Goal: Task Accomplishment & Management: Manage account settings

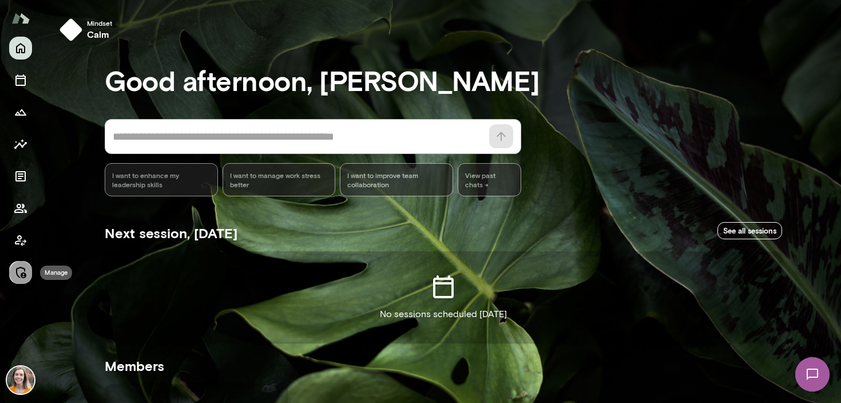
click at [22, 269] on icon "Manage" at bounding box center [21, 272] width 14 height 14
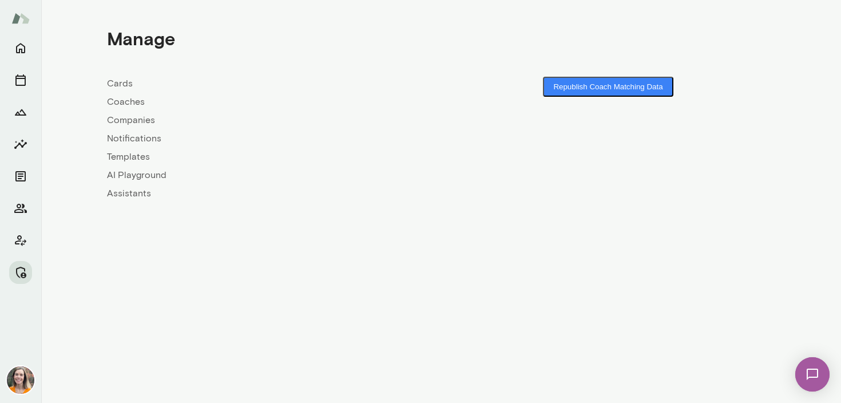
click at [130, 100] on link "Coaches" at bounding box center [274, 102] width 334 height 14
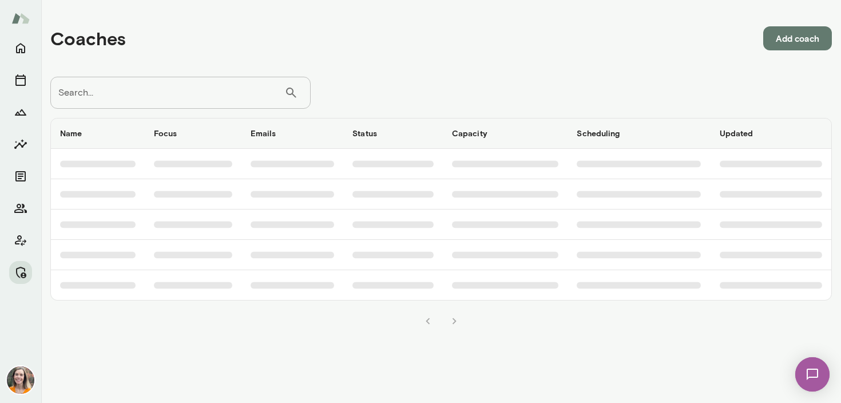
click at [130, 97] on input "Search..." at bounding box center [167, 93] width 234 height 32
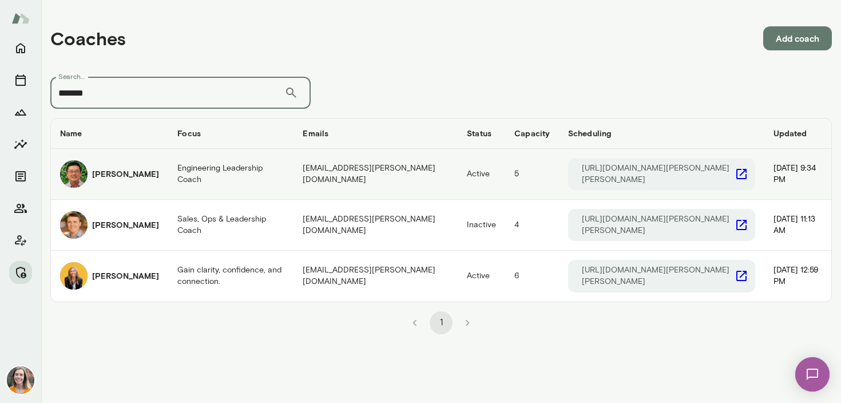
type input "*******"
click at [138, 176] on h6 "[PERSON_NAME]" at bounding box center [125, 173] width 67 height 11
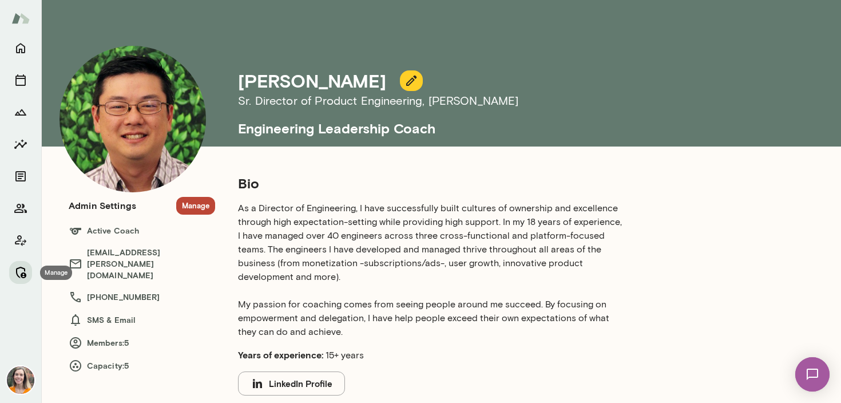
click at [21, 270] on icon "Manage" at bounding box center [21, 272] width 14 height 14
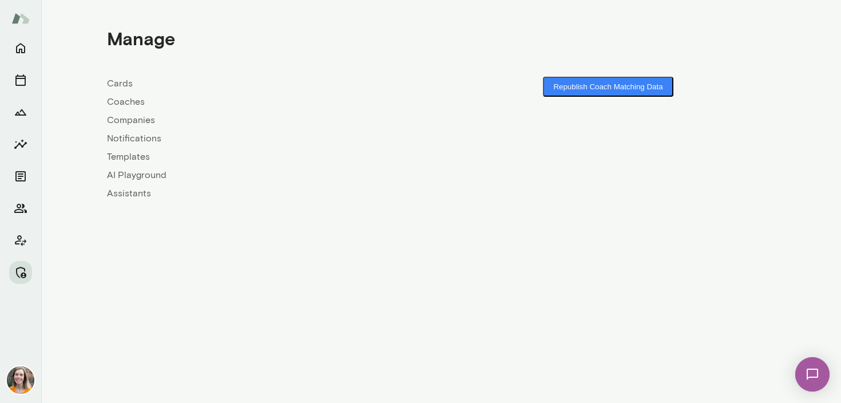
click at [125, 102] on link "Coaches" at bounding box center [274, 102] width 334 height 14
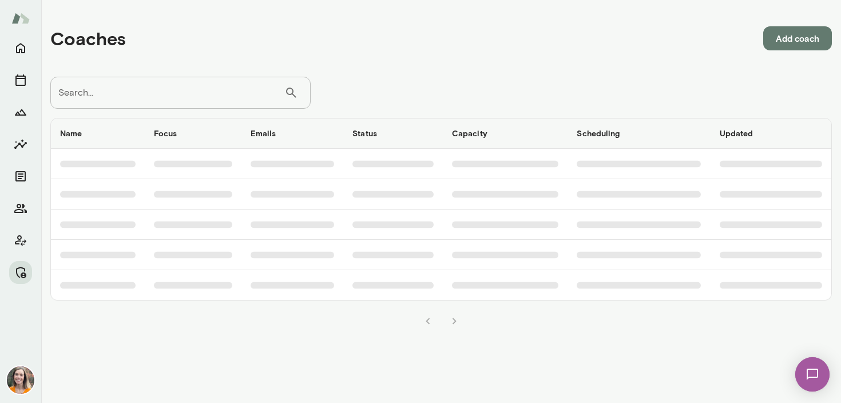
click at [170, 95] on input "Search..." at bounding box center [167, 93] width 234 height 32
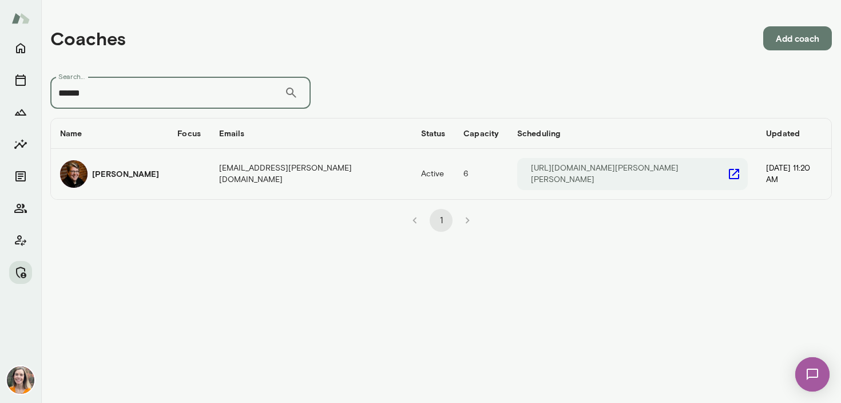
type input "******"
click at [152, 173] on div "[PERSON_NAME]" at bounding box center [109, 173] width 99 height 27
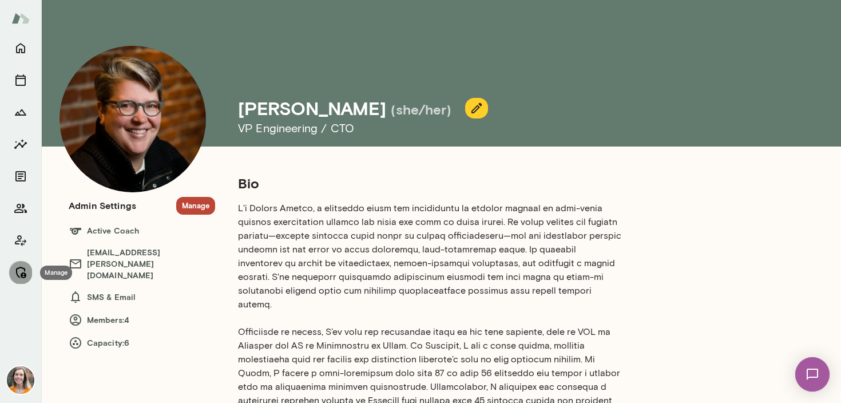
click at [20, 272] on icon "Manage" at bounding box center [21, 272] width 14 height 14
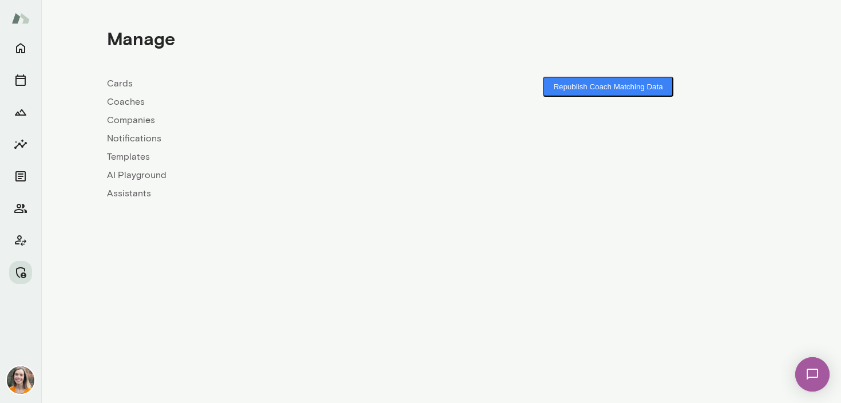
click at [125, 104] on link "Coaches" at bounding box center [274, 102] width 334 height 14
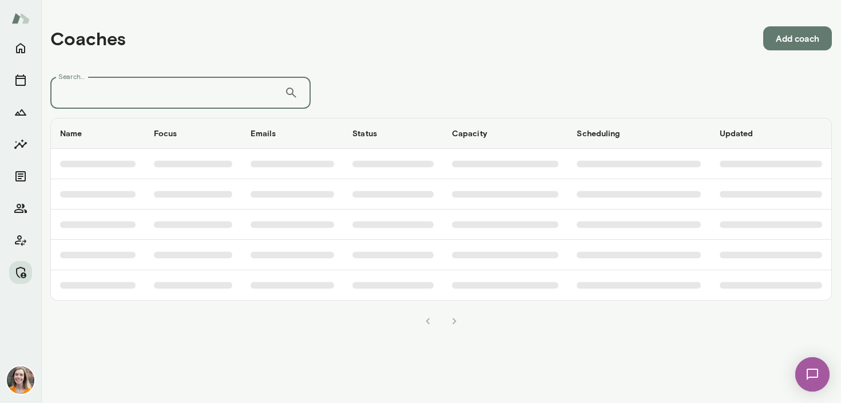
click at [152, 98] on input "Search..." at bounding box center [167, 93] width 234 height 32
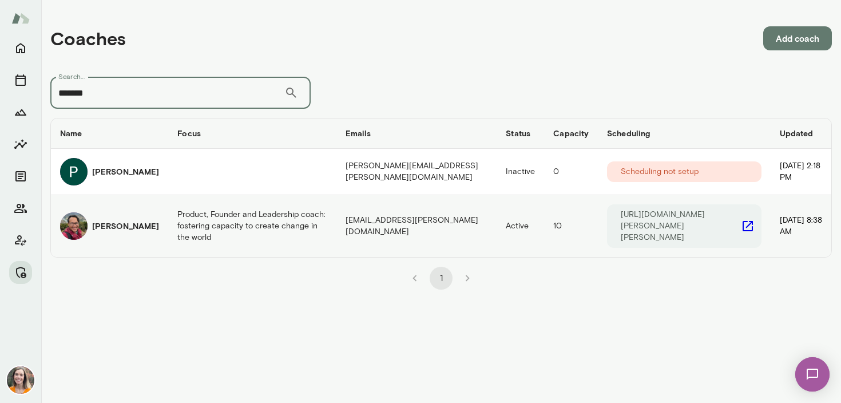
type input "*******"
click at [112, 222] on h6 "[PERSON_NAME]" at bounding box center [125, 225] width 67 height 11
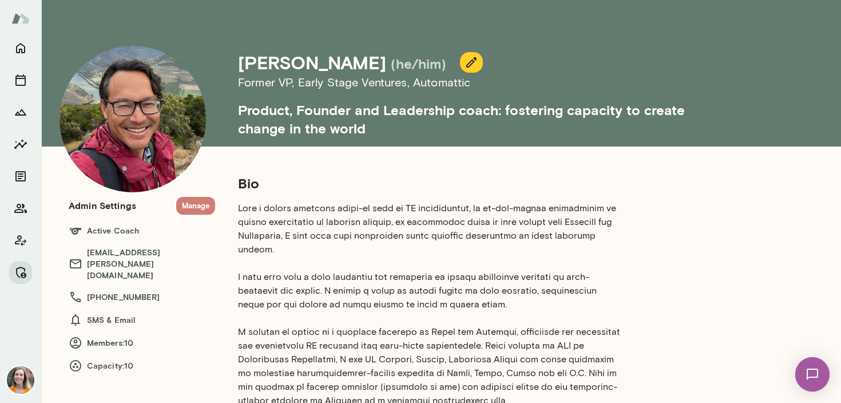
click at [200, 207] on button "Manage" at bounding box center [195, 206] width 39 height 18
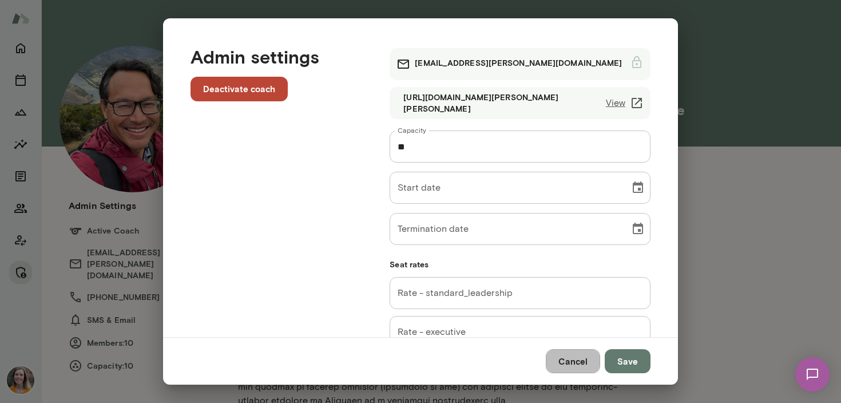
click at [579, 360] on button "Cancel" at bounding box center [572, 361] width 54 height 24
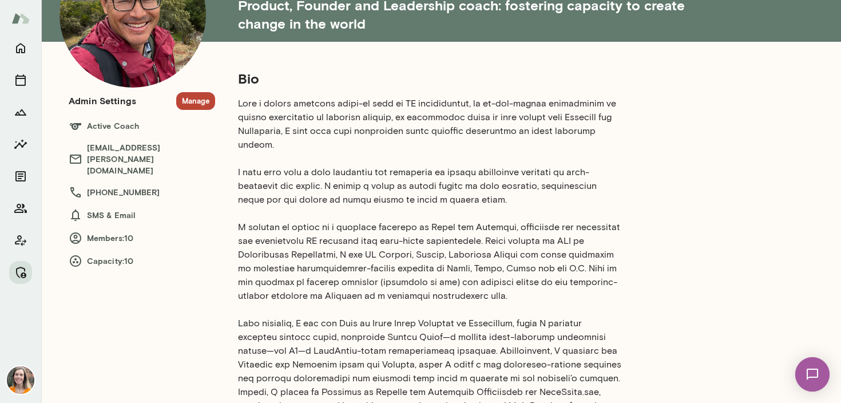
scroll to position [108, 0]
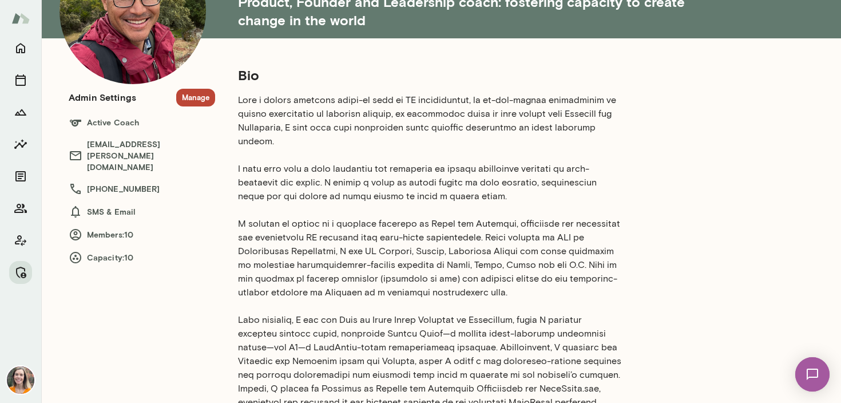
click at [202, 92] on button "Manage" at bounding box center [195, 98] width 39 height 18
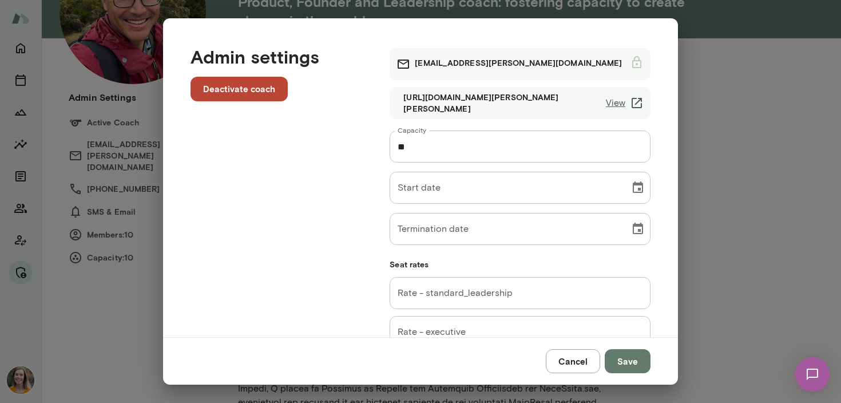
click at [572, 360] on button "Cancel" at bounding box center [572, 361] width 54 height 24
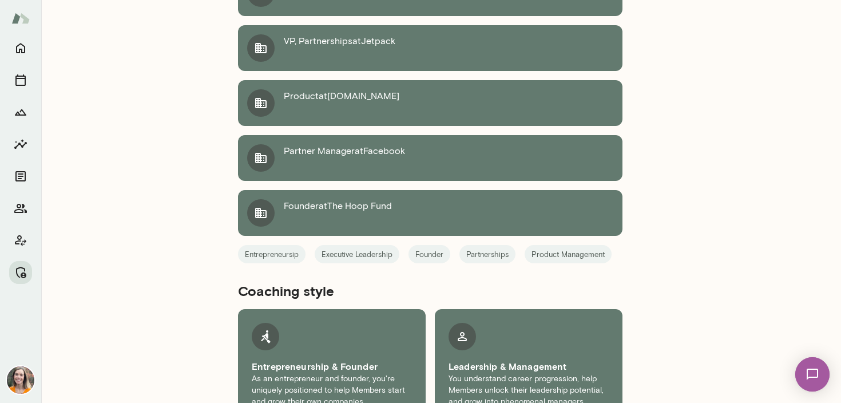
scroll to position [0, 0]
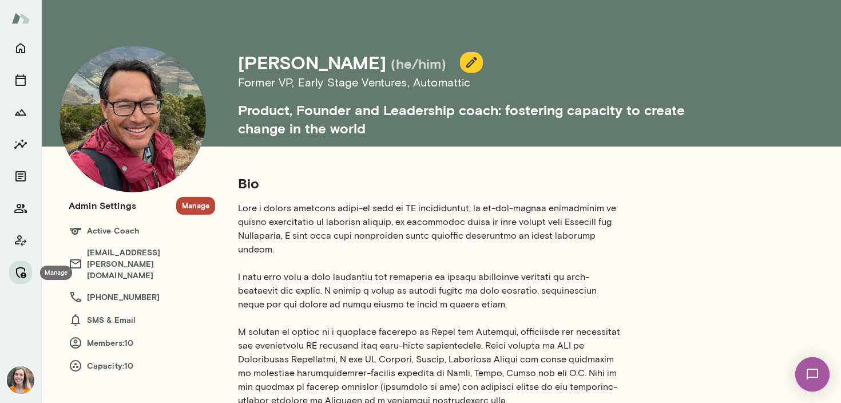
click at [14, 271] on icon "Manage" at bounding box center [21, 272] width 14 height 14
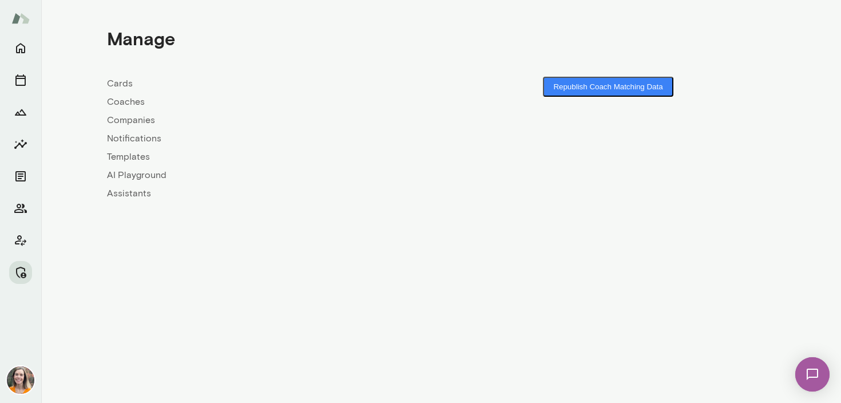
click at [129, 102] on link "Coaches" at bounding box center [274, 102] width 334 height 14
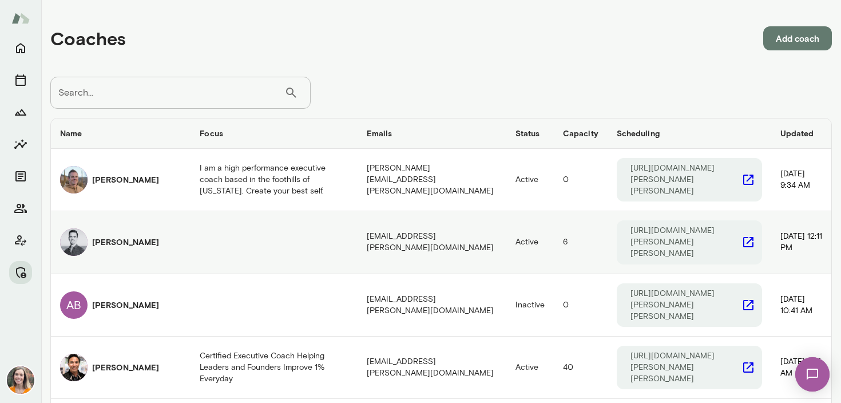
click at [117, 236] on h6 "[PERSON_NAME]" at bounding box center [125, 241] width 67 height 11
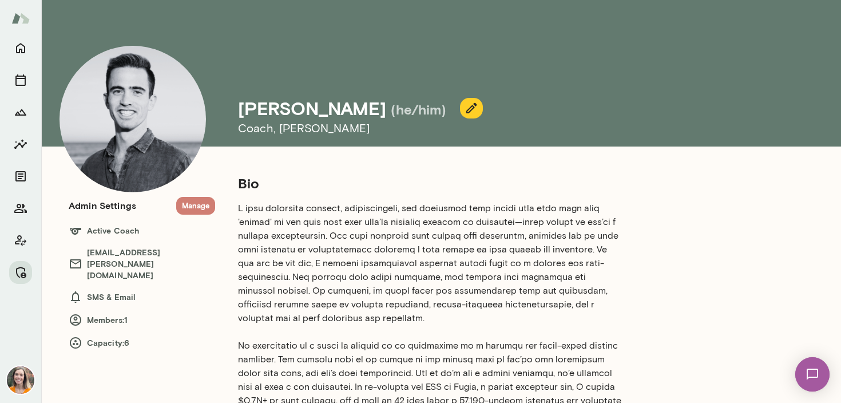
click at [194, 202] on button "Manage" at bounding box center [195, 206] width 39 height 18
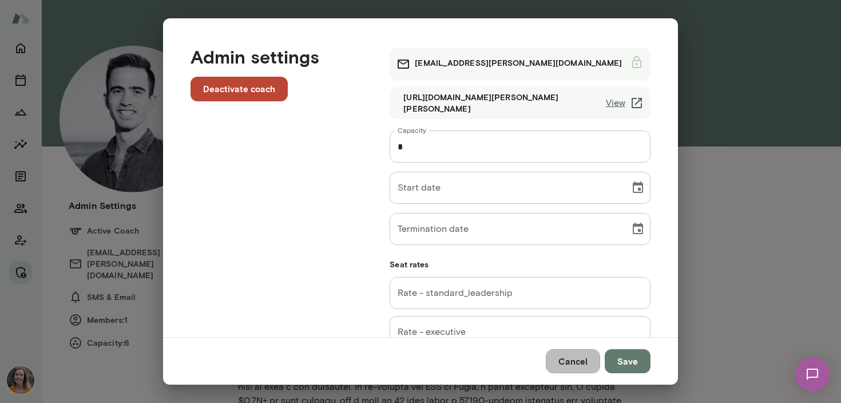
click at [572, 359] on button "Cancel" at bounding box center [572, 361] width 54 height 24
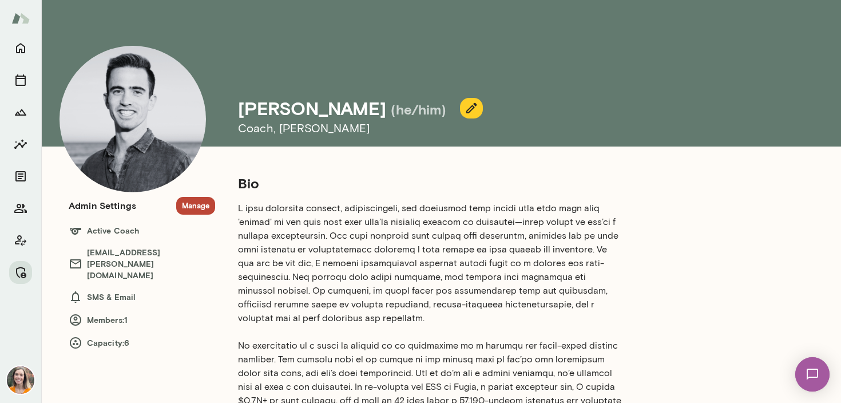
click at [194, 203] on button "Manage" at bounding box center [195, 206] width 39 height 18
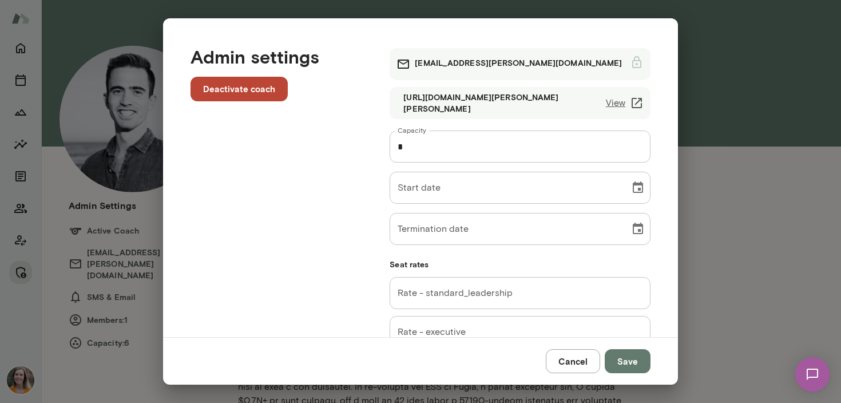
scroll to position [124, 0]
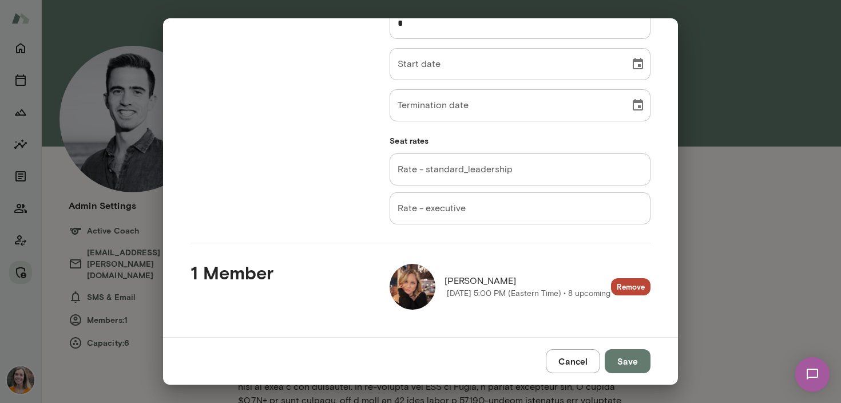
click at [581, 366] on button "Cancel" at bounding box center [572, 361] width 54 height 24
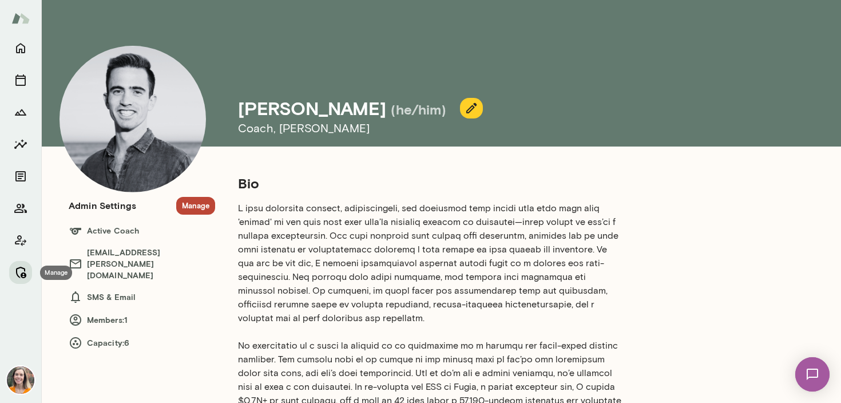
click at [21, 269] on icon "Manage" at bounding box center [21, 272] width 14 height 14
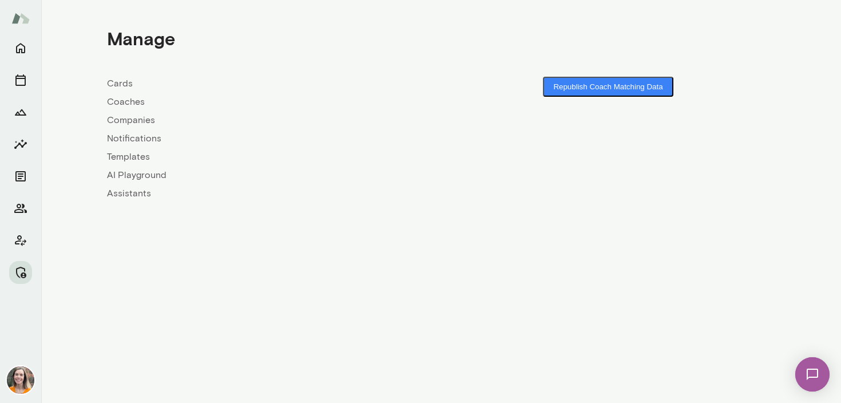
click at [118, 100] on link "Coaches" at bounding box center [274, 102] width 334 height 14
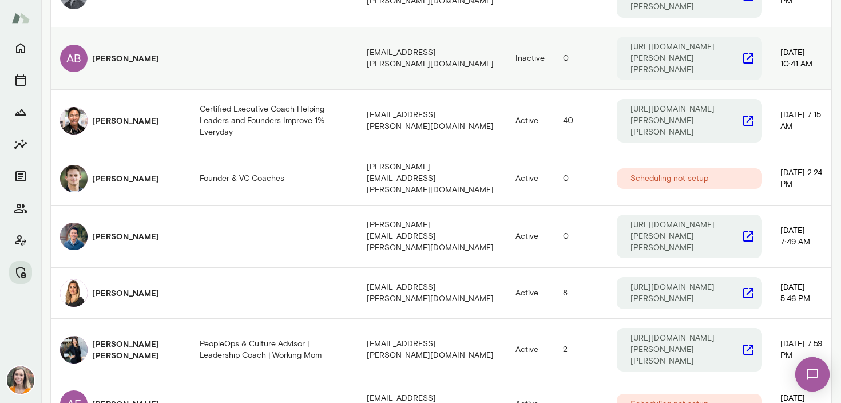
scroll to position [248, 0]
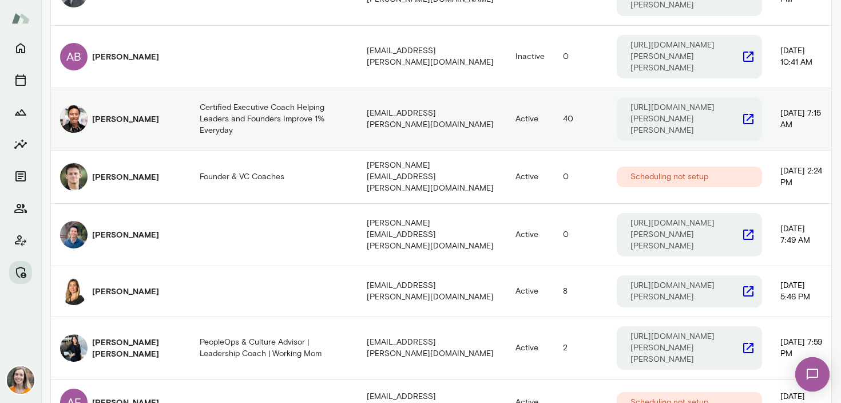
click at [117, 113] on h6 "[PERSON_NAME]" at bounding box center [125, 118] width 67 height 11
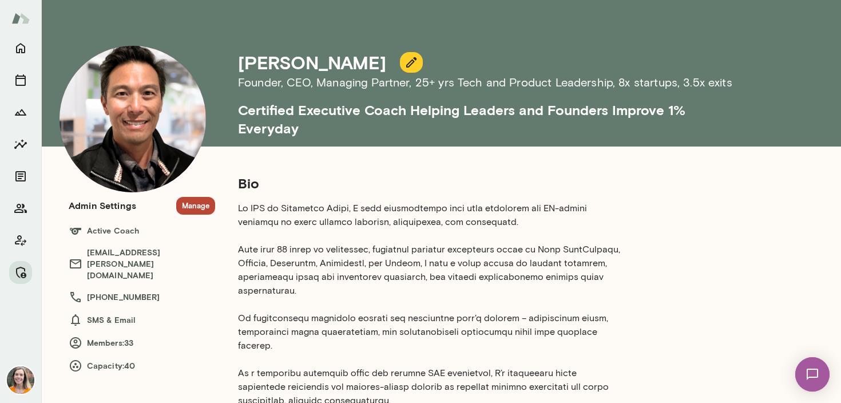
click at [194, 204] on button "Manage" at bounding box center [195, 206] width 39 height 18
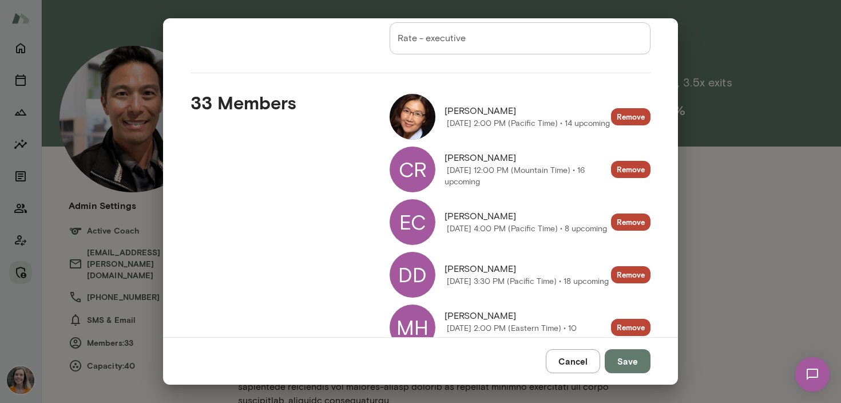
scroll to position [297, 0]
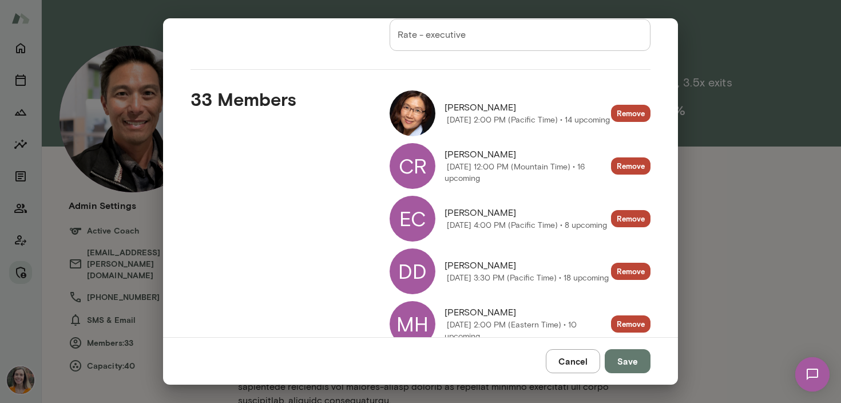
click at [408, 114] on img at bounding box center [412, 113] width 46 height 46
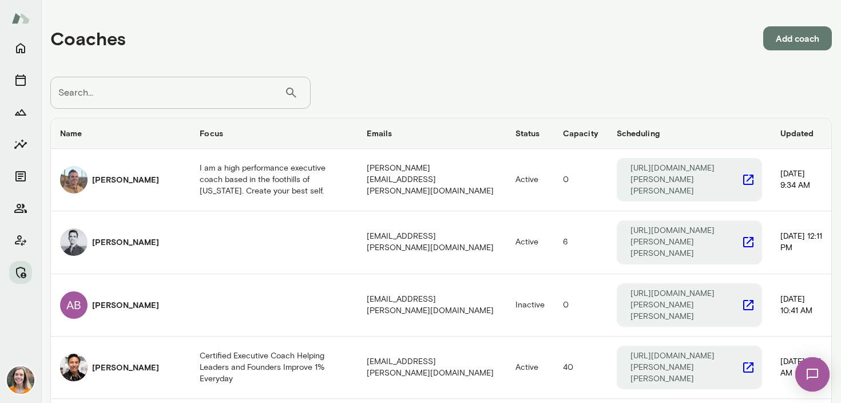
click at [71, 84] on div "Search... ​ Search..." at bounding box center [180, 93] width 260 height 32
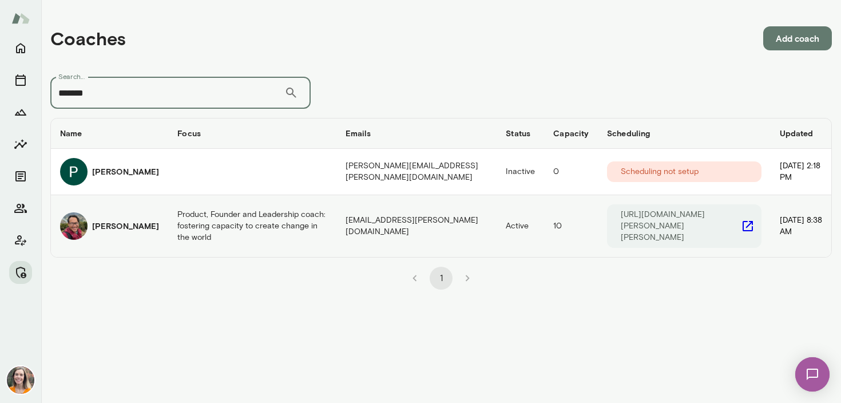
type input "*******"
click at [124, 224] on h6 "[PERSON_NAME]" at bounding box center [125, 225] width 67 height 11
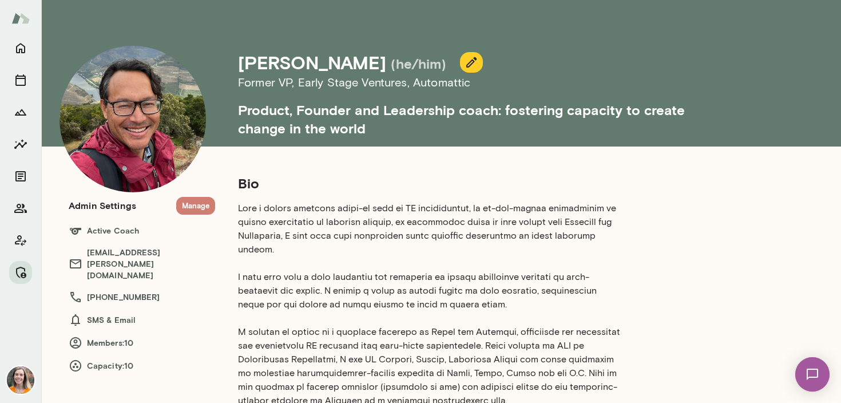
click at [201, 198] on button "Manage" at bounding box center [195, 206] width 39 height 18
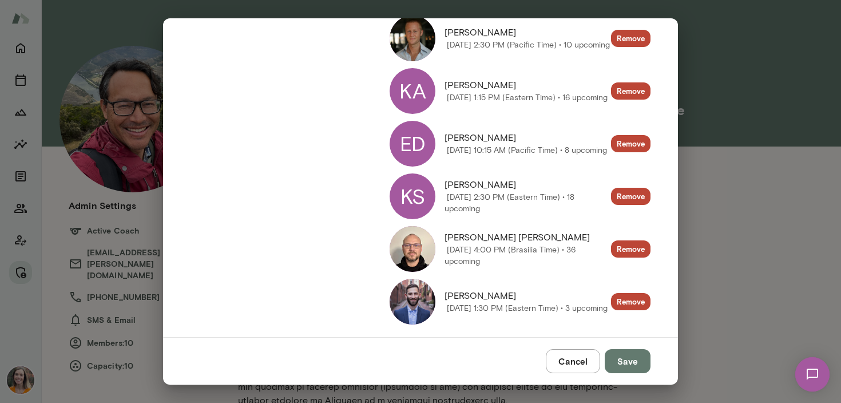
scroll to position [597, 0]
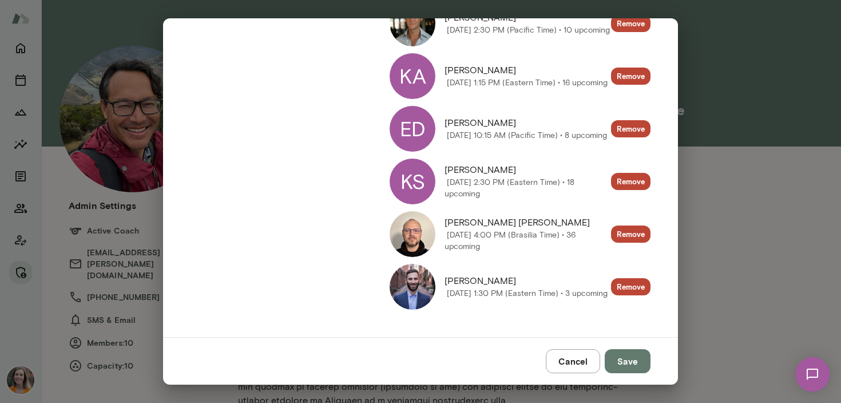
click at [576, 358] on button "Cancel" at bounding box center [572, 361] width 54 height 24
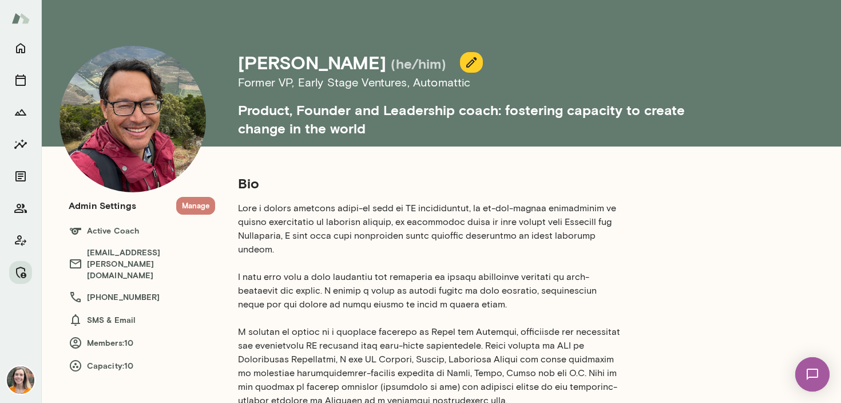
click at [198, 202] on button "Manage" at bounding box center [195, 206] width 39 height 18
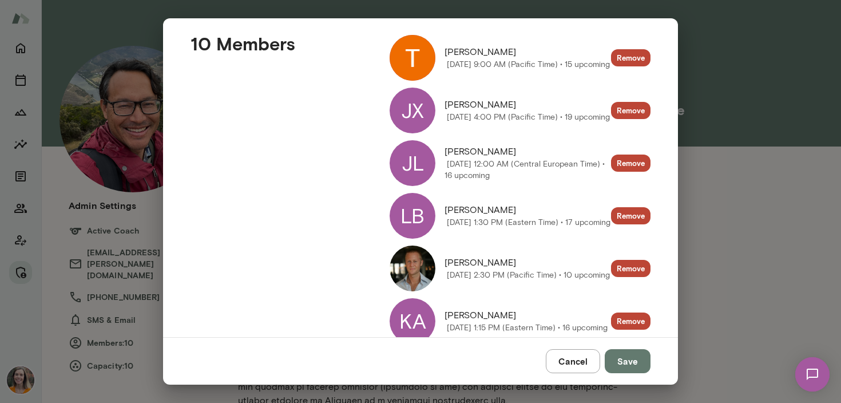
scroll to position [353, 0]
click at [732, 237] on div "Admin settings Deactivate coach [PERSON_NAME][EMAIL_ADDRESS][PERSON_NAME][DOMAI…" at bounding box center [420, 201] width 841 height 403
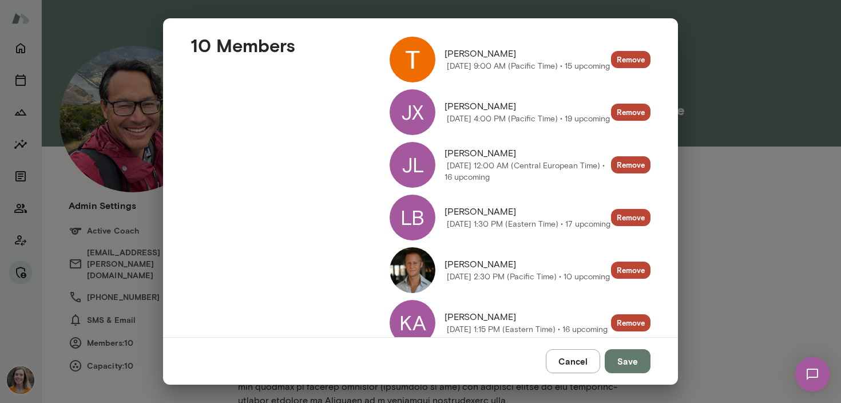
scroll to position [351, 0]
click at [581, 355] on button "Cancel" at bounding box center [572, 361] width 54 height 24
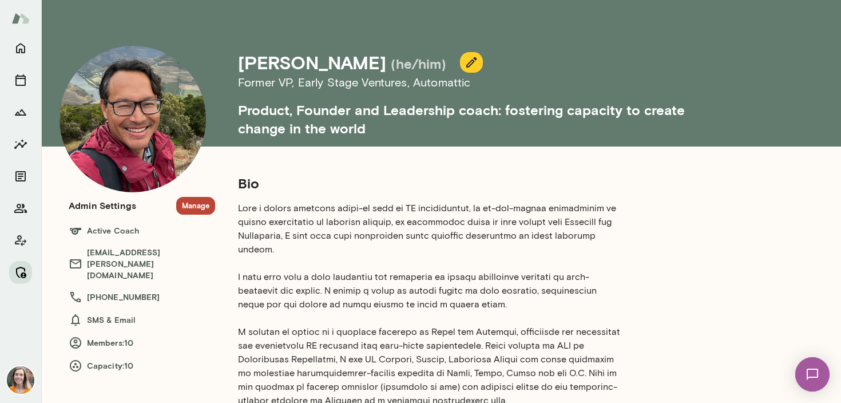
click at [24, 276] on icon "Manage" at bounding box center [21, 271] width 10 height 11
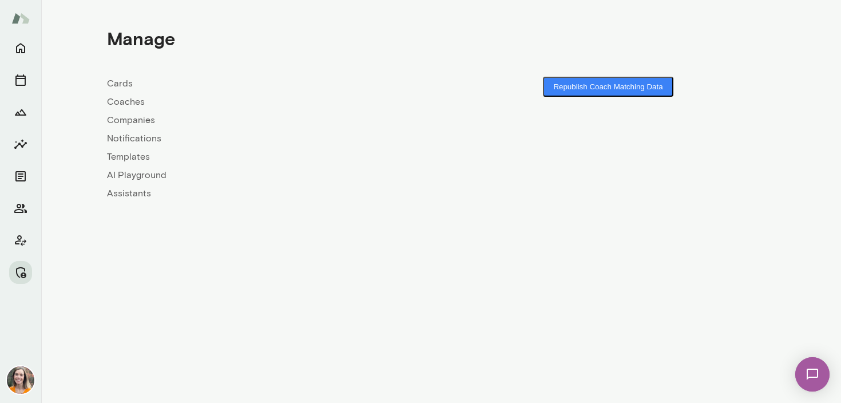
click at [114, 97] on link "Coaches" at bounding box center [274, 102] width 334 height 14
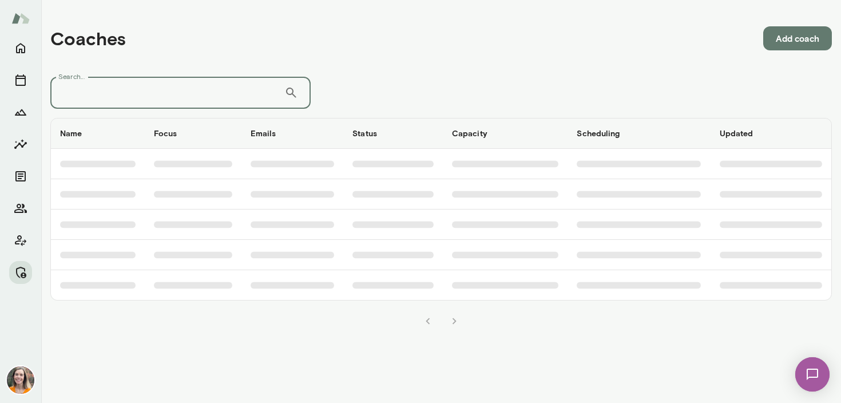
click at [139, 94] on input "Search..." at bounding box center [167, 93] width 234 height 32
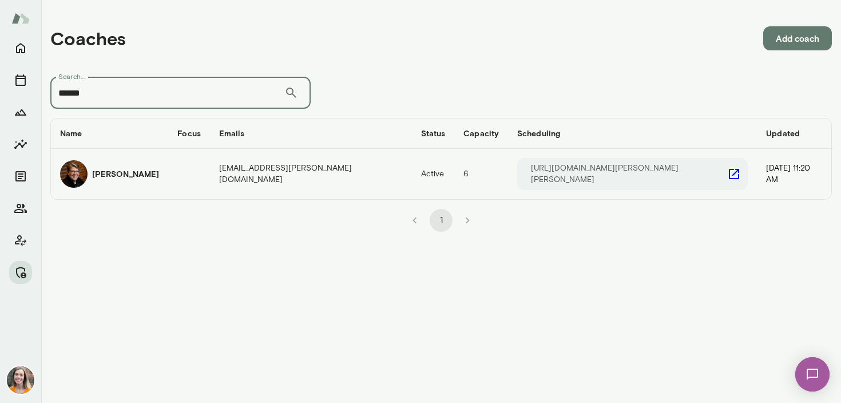
type input "******"
click at [117, 165] on div "[PERSON_NAME]" at bounding box center [109, 173] width 99 height 27
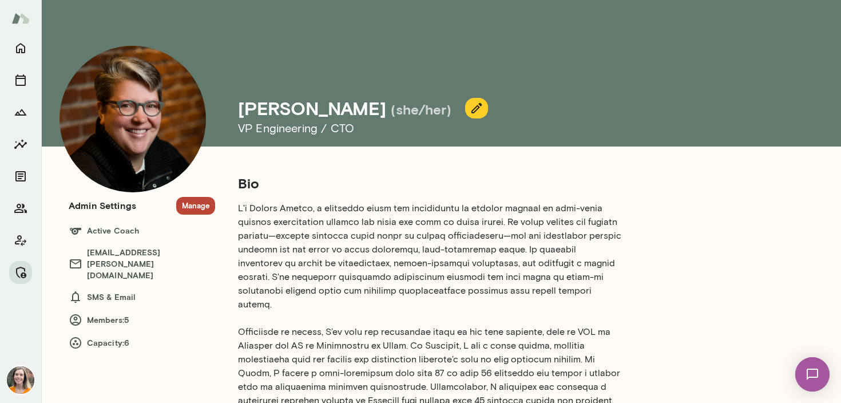
click at [194, 204] on button "Manage" at bounding box center [195, 206] width 39 height 18
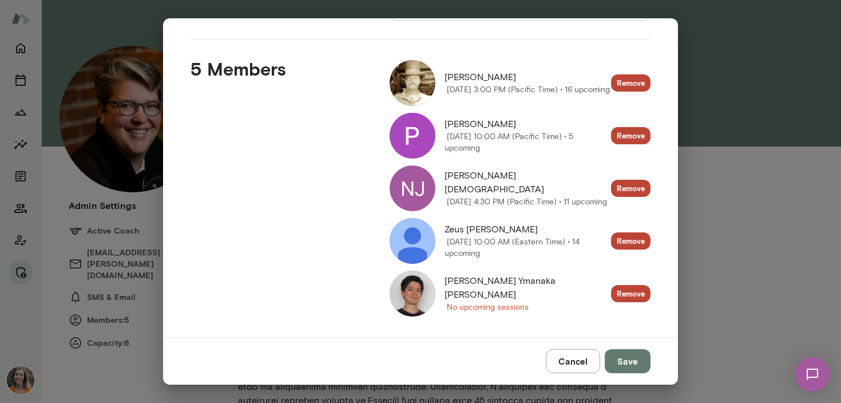
scroll to position [331, 0]
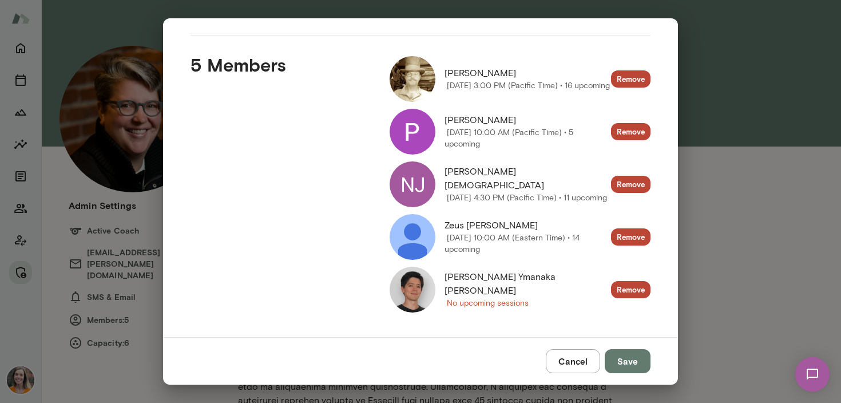
click at [415, 290] on img at bounding box center [412, 289] width 46 height 46
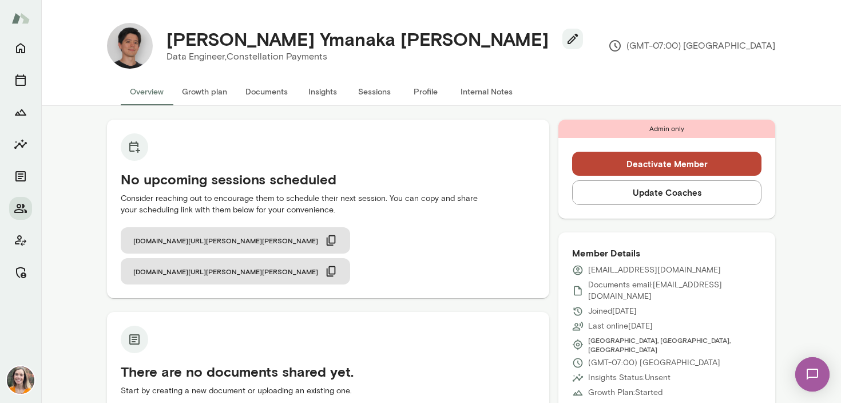
click at [373, 89] on button "Sessions" at bounding box center [373, 91] width 51 height 27
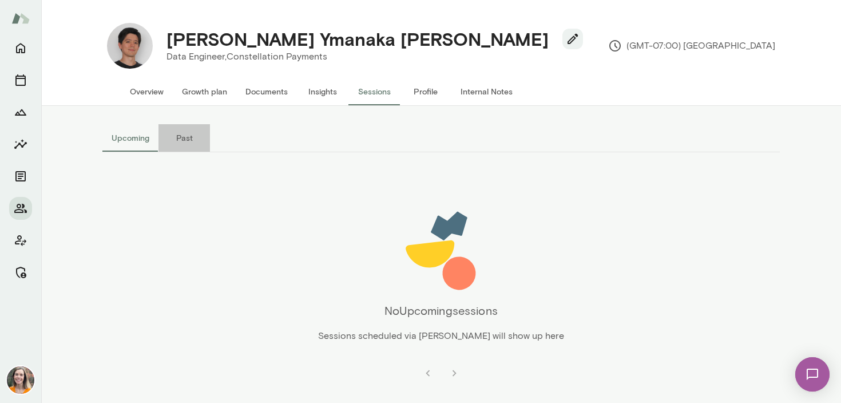
click at [185, 138] on button "Past" at bounding box center [183, 137] width 51 height 27
click at [144, 90] on button "Overview" at bounding box center [147, 91] width 52 height 27
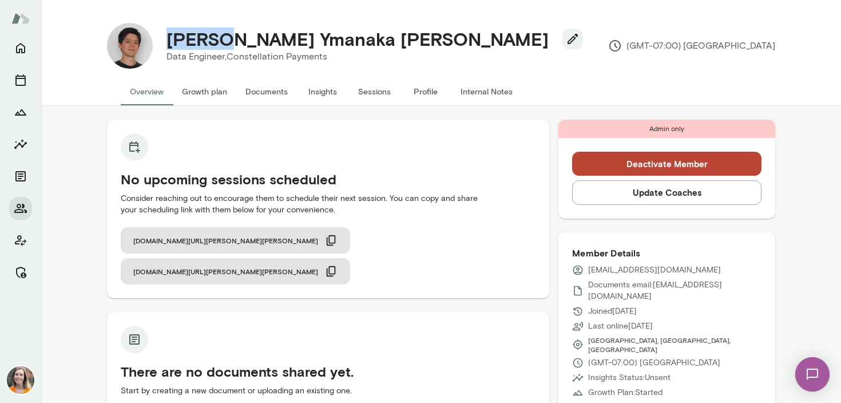
drag, startPoint x: 226, startPoint y: 41, endPoint x: 170, endPoint y: 39, distance: 56.7
click at [170, 39] on h4 "[PERSON_NAME] Ymanaka [PERSON_NAME]" at bounding box center [357, 39] width 382 height 22
copy h4 "Mateus"
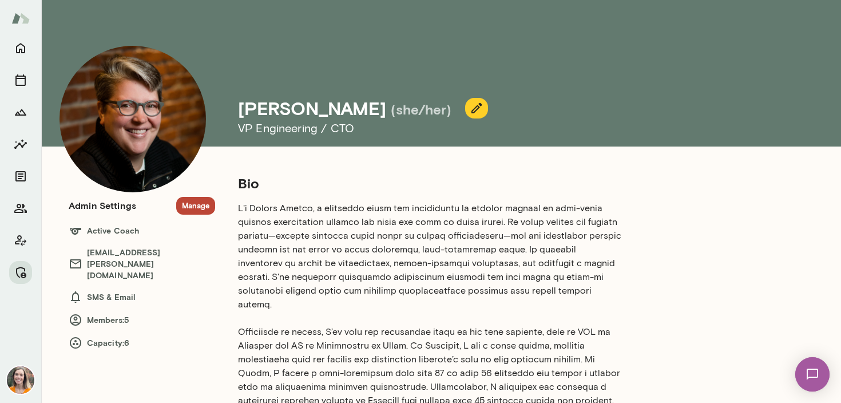
click at [194, 200] on button "Manage" at bounding box center [195, 206] width 39 height 18
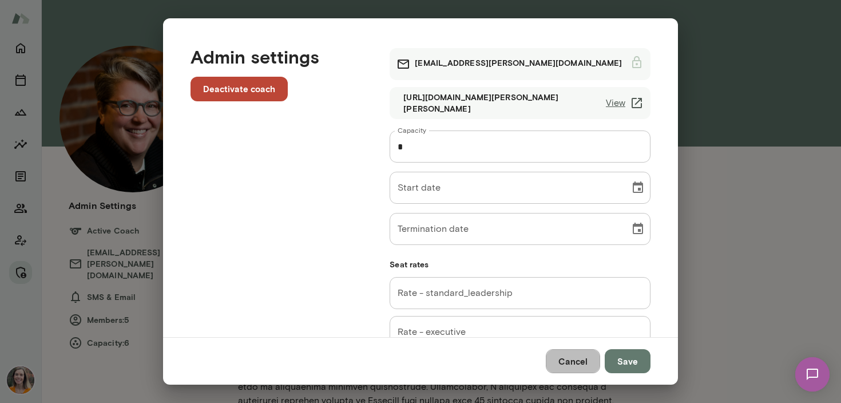
click at [577, 357] on button "Cancel" at bounding box center [572, 361] width 54 height 24
